Goal: Check status: Check status

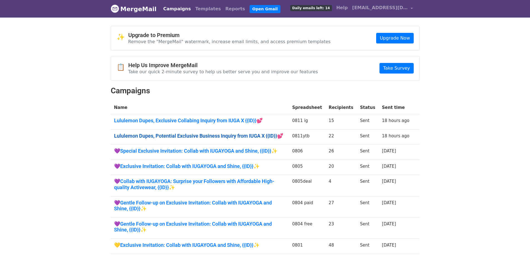
click at [253, 133] on link "Lululemon Dupes, Potential Exclusive Business Inquiry from IUGA X {{ID}}💕" at bounding box center [200, 136] width 172 height 6
click at [212, 120] on link "Lululemon Dupes, Exclusive Collabing Inquiry from IUGA X {{ID}}💕" at bounding box center [200, 120] width 172 height 6
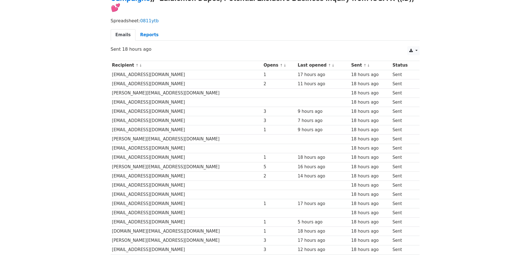
scroll to position [28, 0]
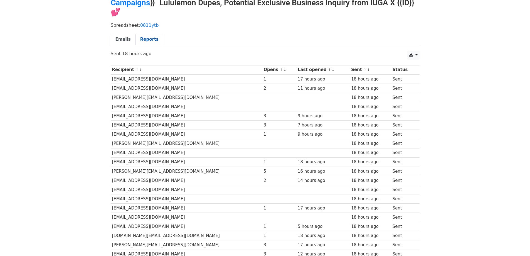
click at [144, 42] on link "Reports" at bounding box center [150, 39] width 28 height 11
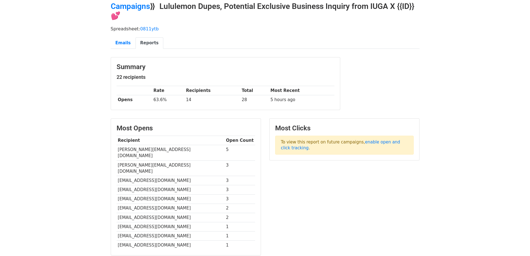
scroll to position [111, 0]
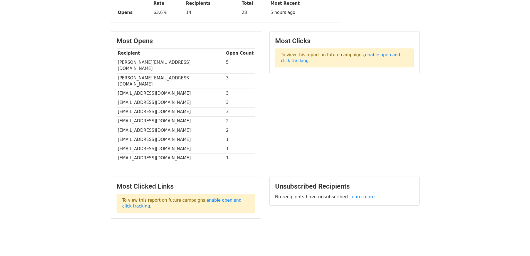
click at [162, 64] on td "[PERSON_NAME][EMAIL_ADDRESS][DOMAIN_NAME]" at bounding box center [171, 66] width 108 height 16
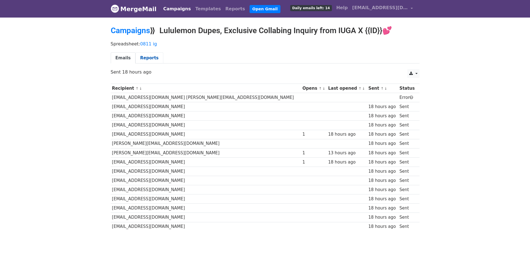
click at [149, 56] on link "Reports" at bounding box center [150, 57] width 28 height 11
